Goal: Check status: Check status

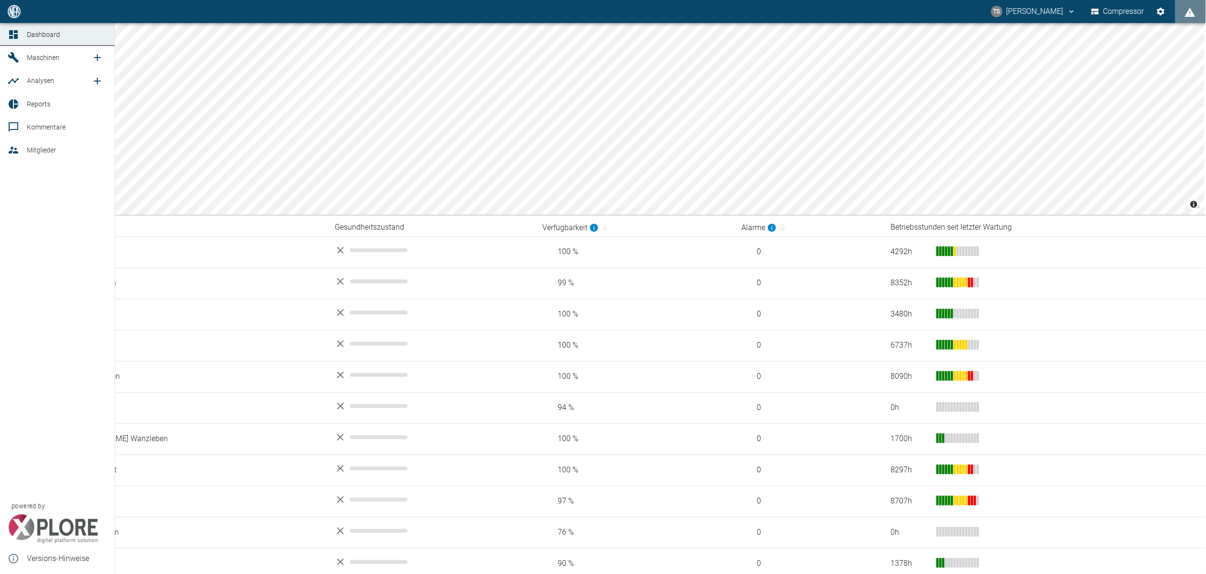
click at [20, 58] on div at bounding box center [15, 58] width 14 height 12
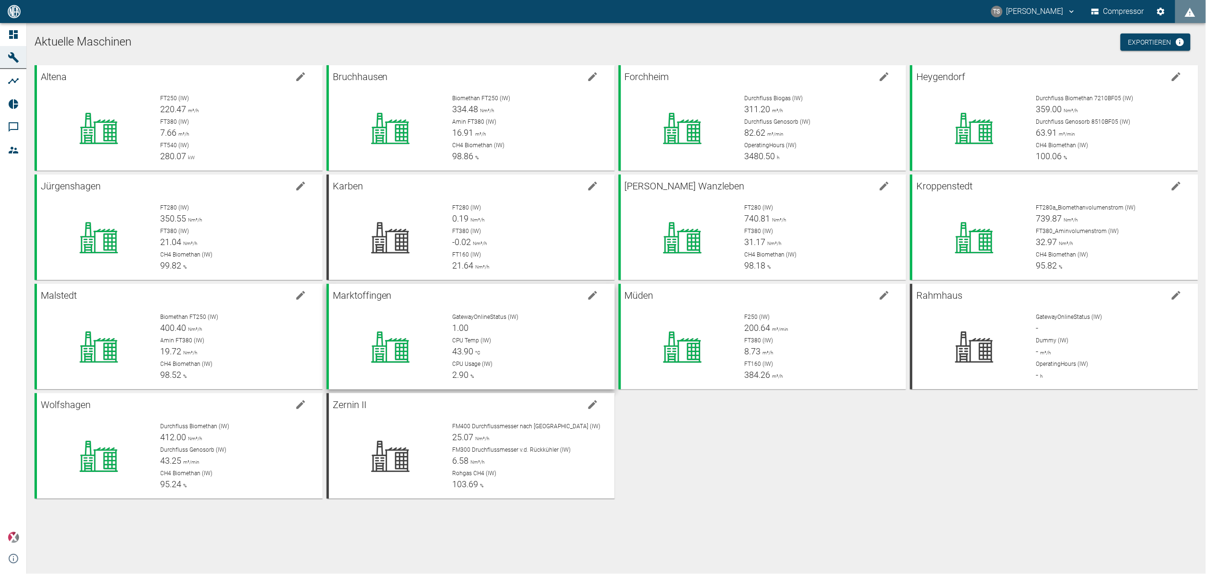
click at [522, 324] on div "GatewayOnlineStatus (IW) 1.00" at bounding box center [529, 324] width 154 height 22
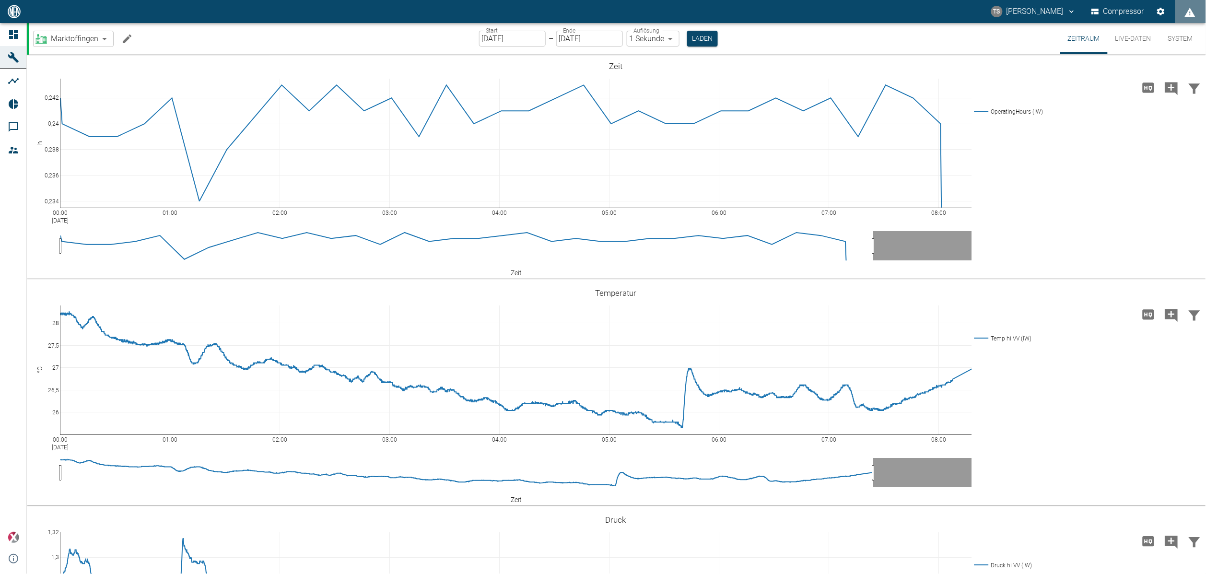
click at [98, 38] on body "TS [PERSON_NAME] Compressor Dashboard Maschinen Analysen Reports Kommentare Mit…" at bounding box center [603, 287] width 1206 height 574
click at [517, 36] on input "[DATE]" at bounding box center [512, 39] width 67 height 16
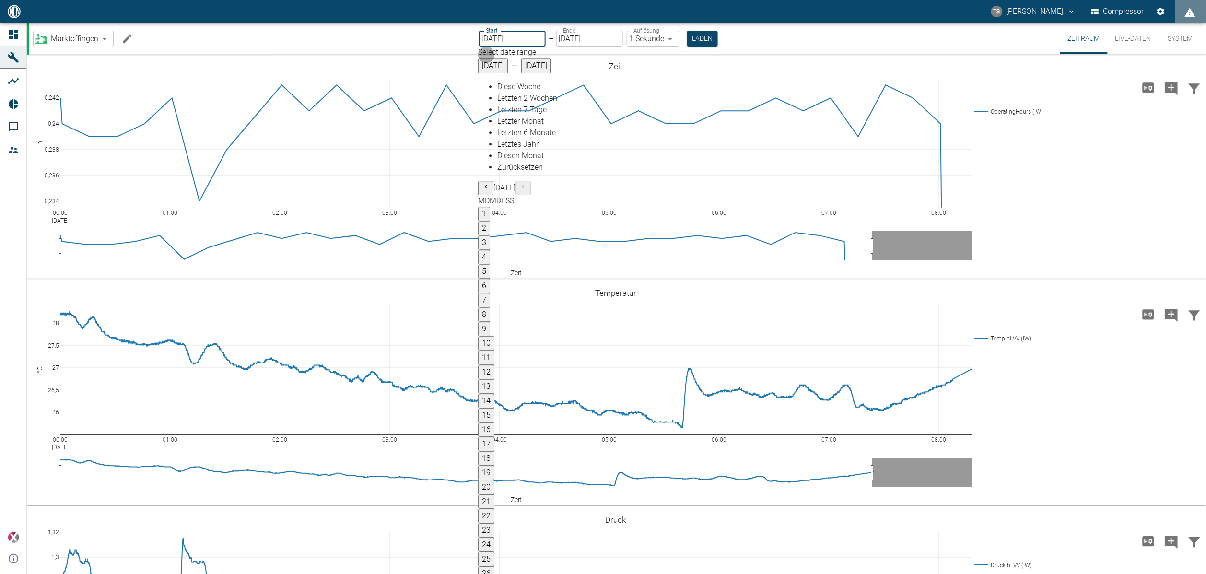
type input "[DATE]"
type input "2min"
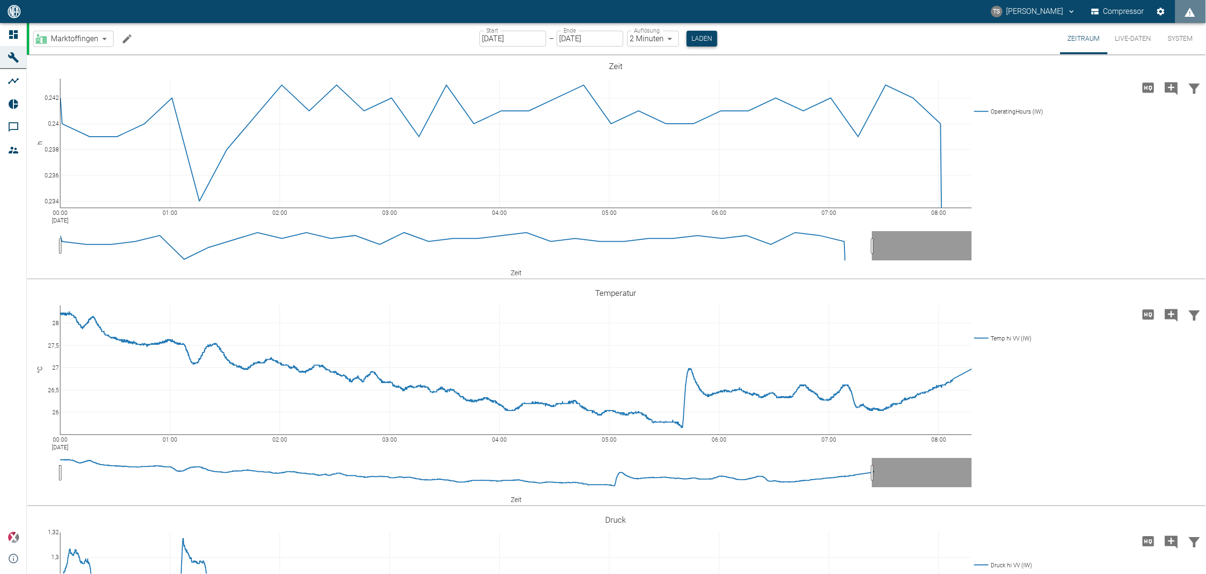
click at [701, 41] on button "Laden" at bounding box center [702, 39] width 31 height 16
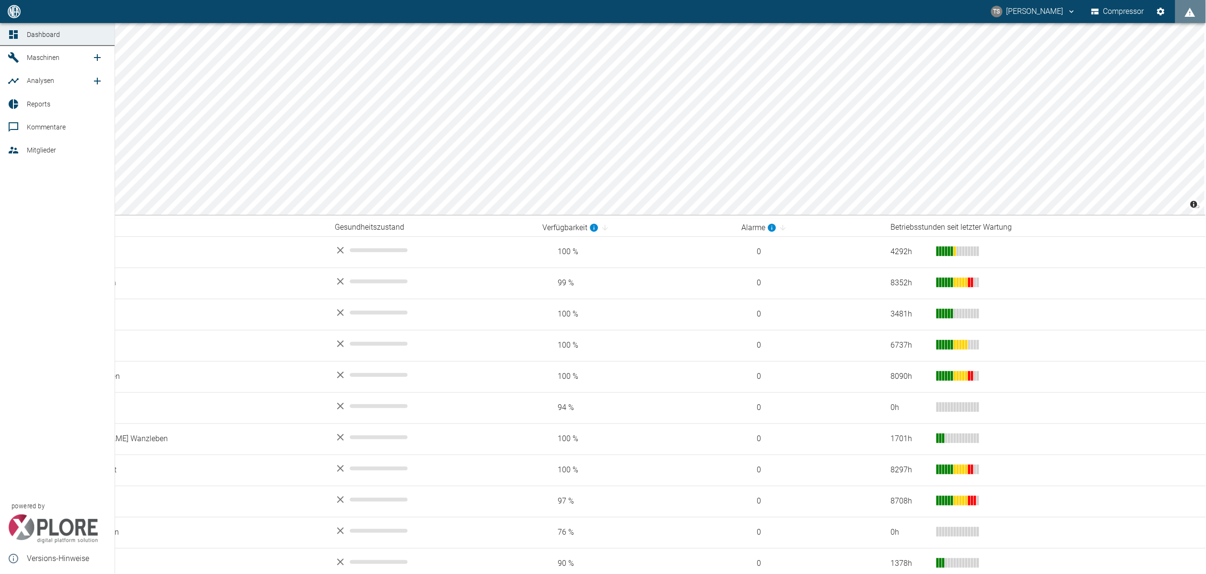
click at [34, 49] on link "Maschinen" at bounding box center [57, 57] width 115 height 23
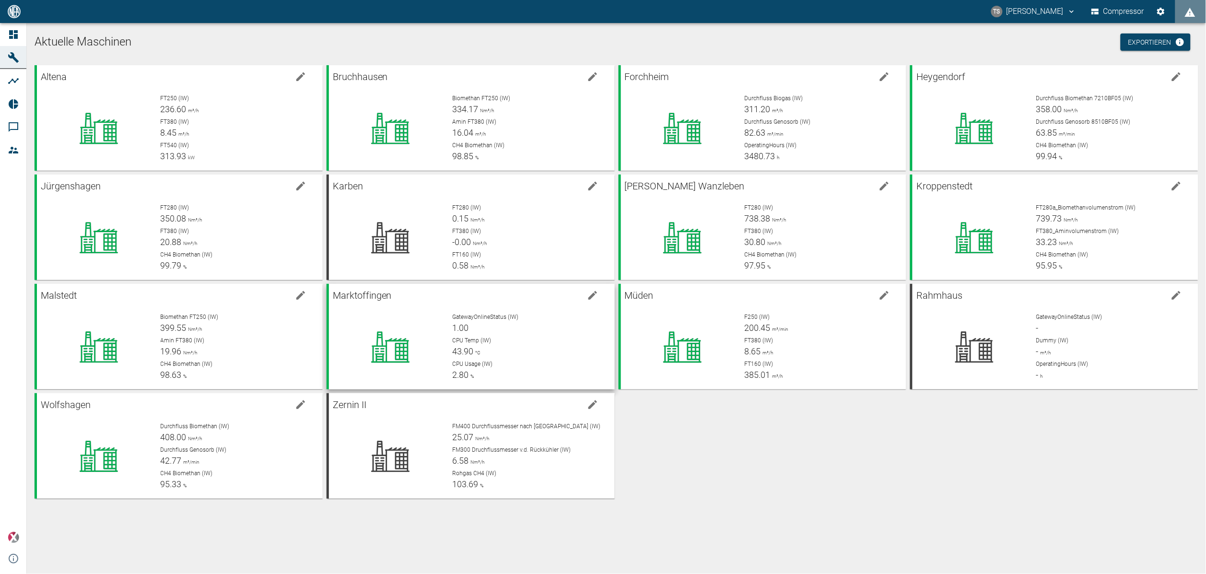
click at [529, 354] on div "CPU Temp (IW) 43.90 °C" at bounding box center [529, 347] width 154 height 22
